Goal: Information Seeking & Learning: Check status

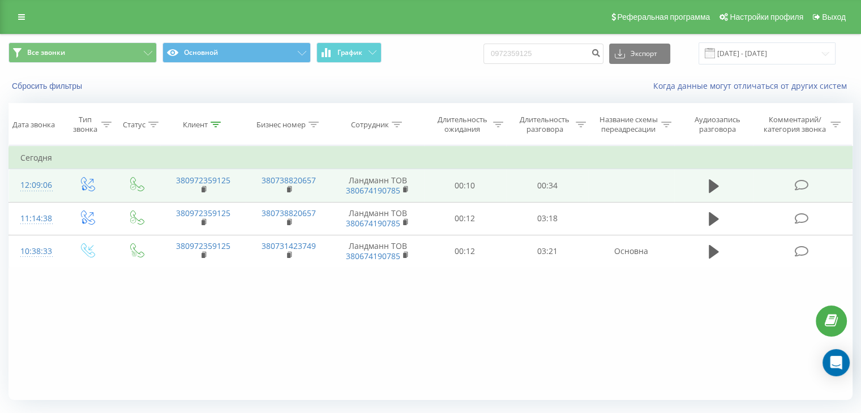
click at [700, 178] on td at bounding box center [713, 185] width 79 height 33
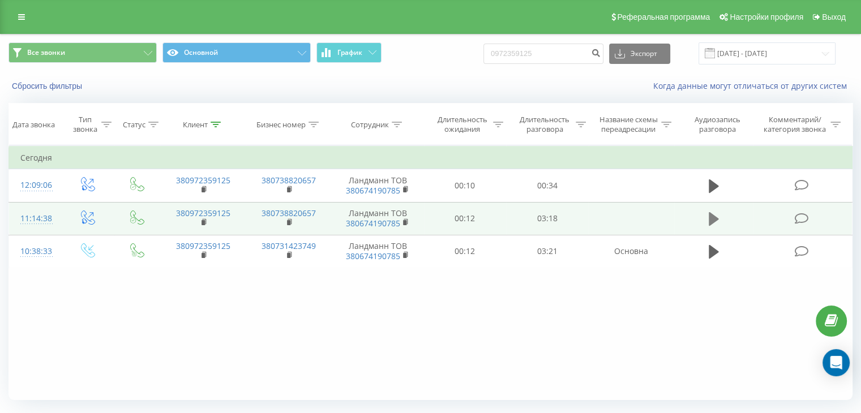
click at [718, 218] on icon at bounding box center [714, 219] width 10 height 14
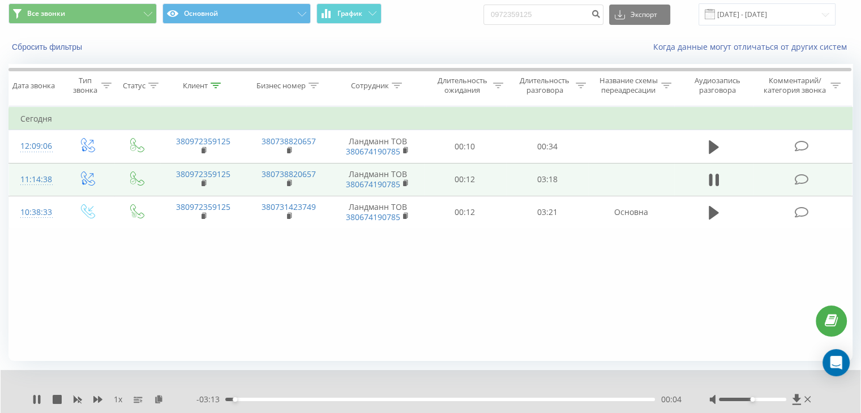
scroll to position [57, 0]
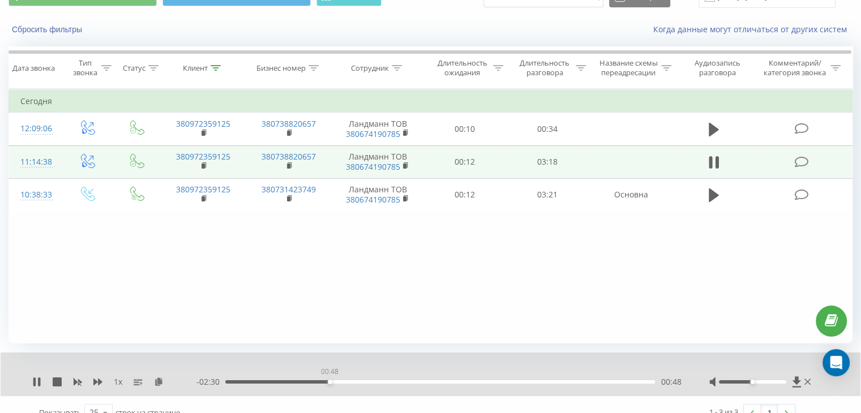
click at [329, 383] on div "00:48" at bounding box center [440, 381] width 430 height 3
click at [341, 381] on div "00:53" at bounding box center [440, 381] width 430 height 3
click at [354, 381] on div "00:54" at bounding box center [440, 381] width 430 height 3
click at [381, 383] on div "01:11" at bounding box center [440, 381] width 430 height 3
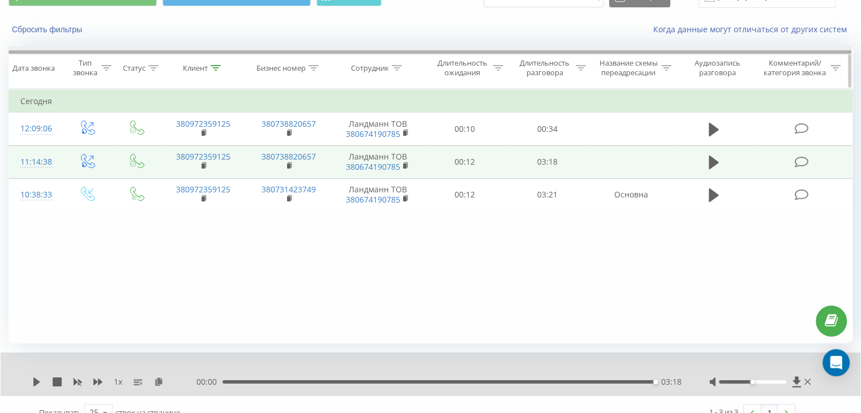
scroll to position [0, 0]
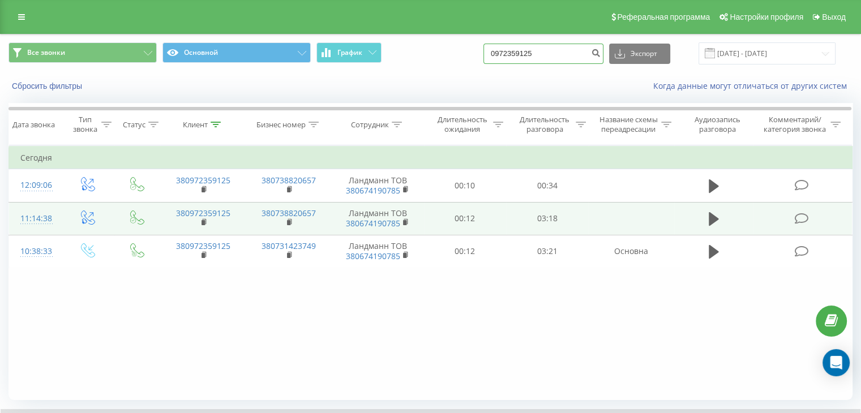
drag, startPoint x: 541, startPoint y: 57, endPoint x: 505, endPoint y: 53, distance: 36.0
click at [505, 53] on input "0972359125" at bounding box center [543, 54] width 120 height 20
drag, startPoint x: 549, startPoint y: 58, endPoint x: 486, endPoint y: 58, distance: 62.8
click at [486, 58] on div "Все звонки Основной График 0972359125 Экспорт .csv .xls .xlsx 19.05.2025 - 19.0…" at bounding box center [430, 53] width 844 height 22
type input "0666830797"
